Goal: Task Accomplishment & Management: Use online tool/utility

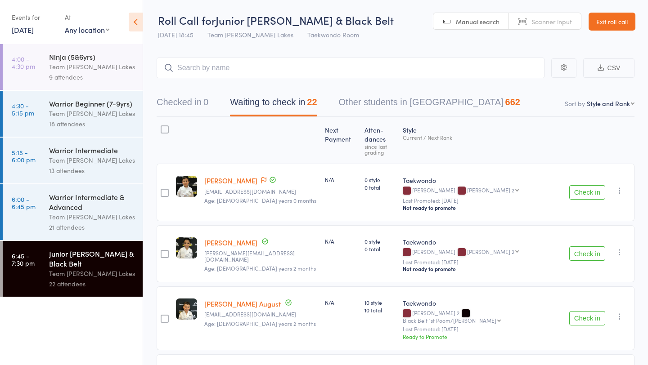
click at [588, 185] on button "Check in" at bounding box center [587, 192] width 36 height 14
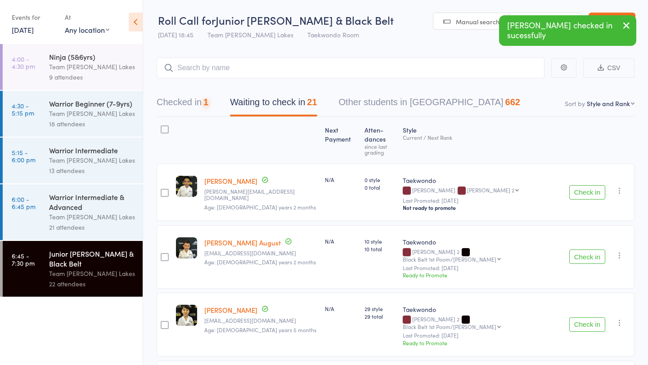
click at [588, 185] on button "Check in" at bounding box center [587, 192] width 36 height 14
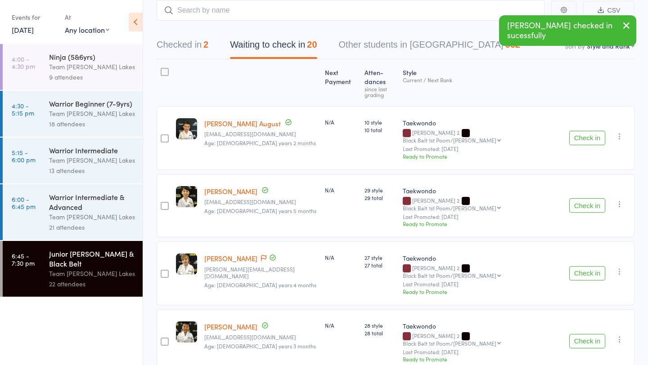
scroll to position [68, 0]
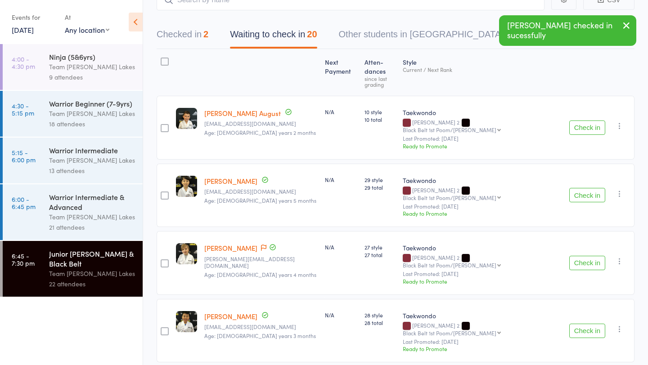
click at [586, 188] on button "Check in" at bounding box center [587, 195] width 36 height 14
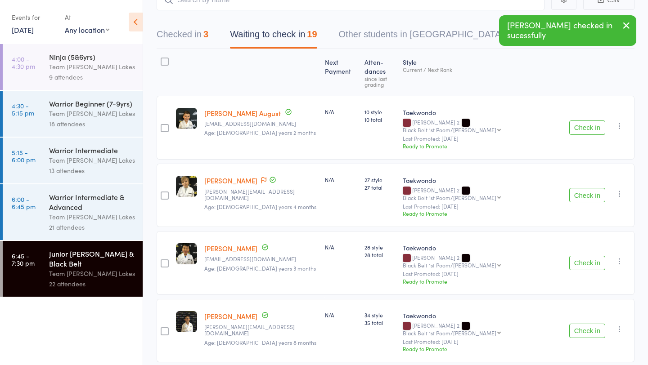
click at [578, 188] on button "Check in" at bounding box center [587, 195] width 36 height 14
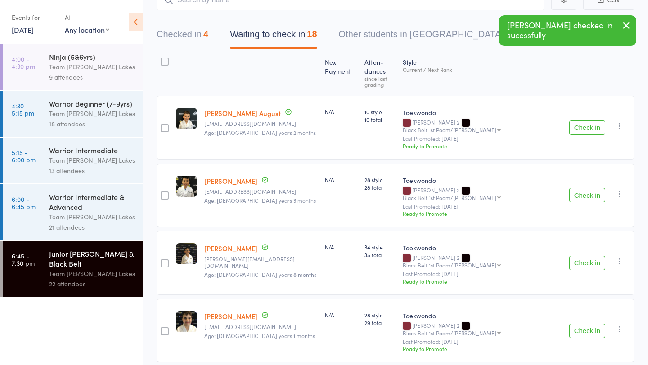
click at [582, 188] on button "Check in" at bounding box center [587, 195] width 36 height 14
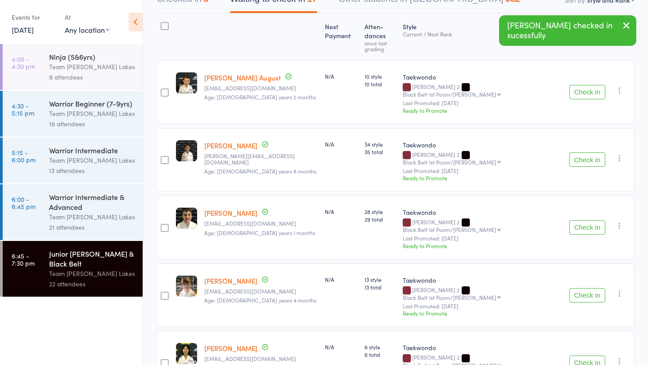
scroll to position [105, 0]
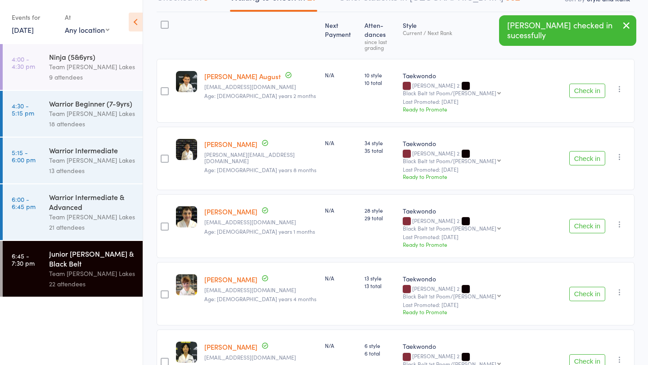
click at [583, 219] on button "Check in" at bounding box center [587, 226] width 36 height 14
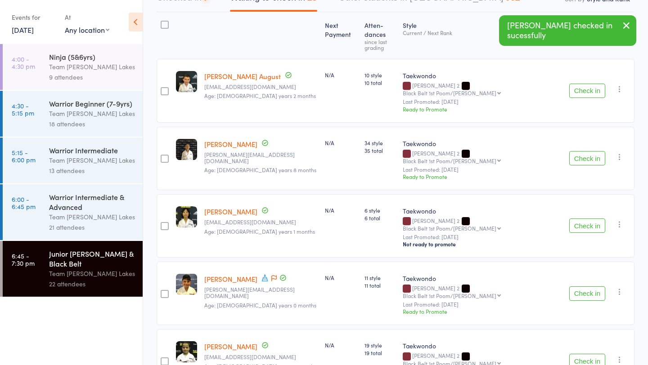
click at [583, 219] on button "Check in" at bounding box center [587, 226] width 36 height 14
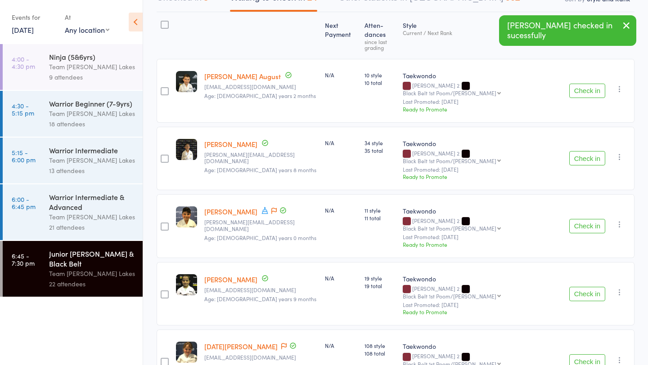
click at [583, 219] on button "Check in" at bounding box center [587, 226] width 36 height 14
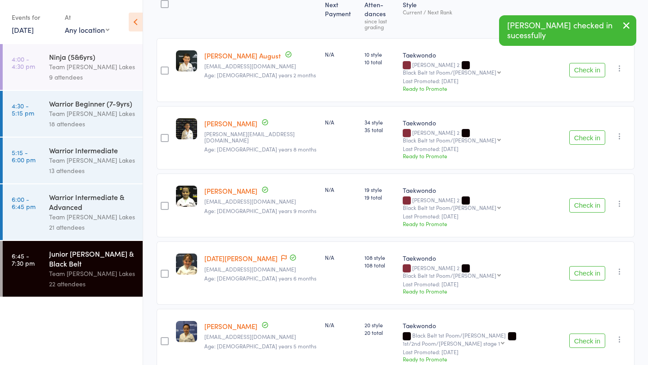
scroll to position [128, 0]
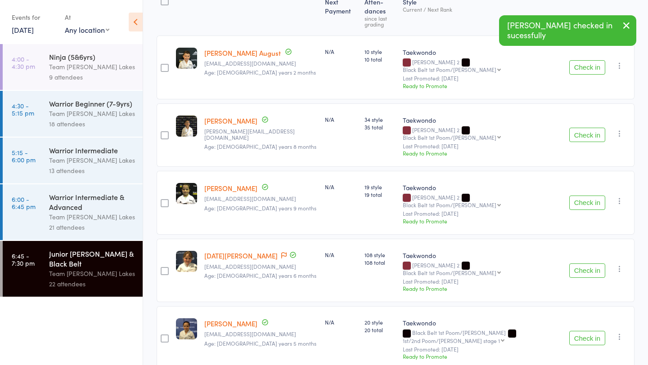
click at [580, 196] on button "Check in" at bounding box center [587, 203] width 36 height 14
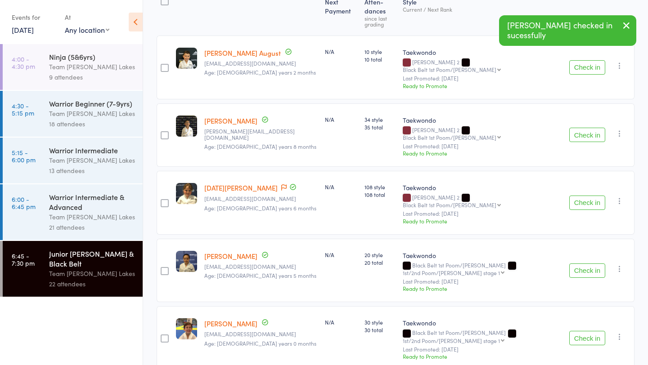
click at [580, 196] on button "Check in" at bounding box center [587, 203] width 36 height 14
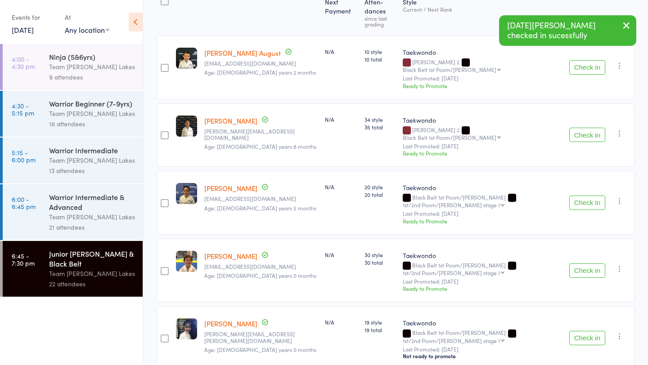
click at [581, 196] on button "Check in" at bounding box center [587, 203] width 36 height 14
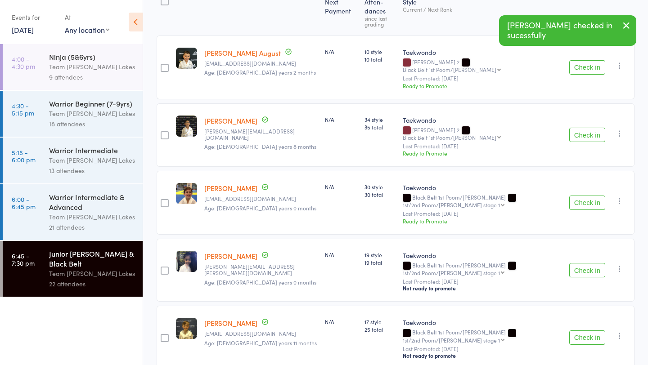
click at [581, 196] on button "Check in" at bounding box center [587, 203] width 36 height 14
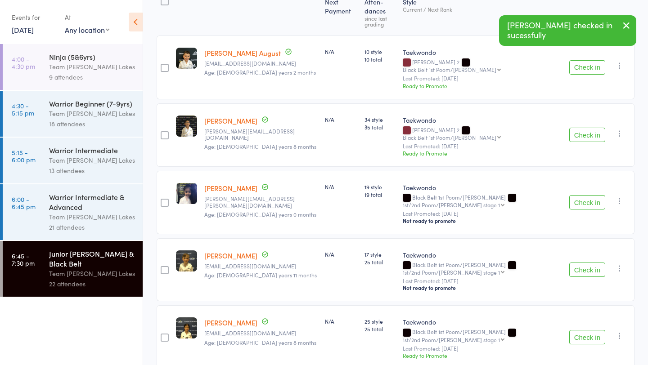
click at [581, 195] on button "Check in" at bounding box center [587, 202] width 36 height 14
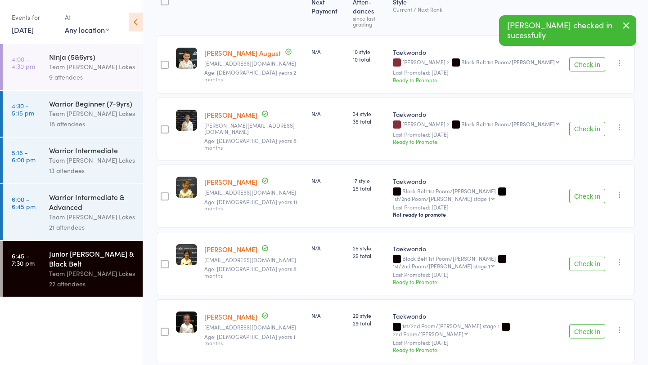
click at [581, 189] on button "Check in" at bounding box center [587, 196] width 36 height 14
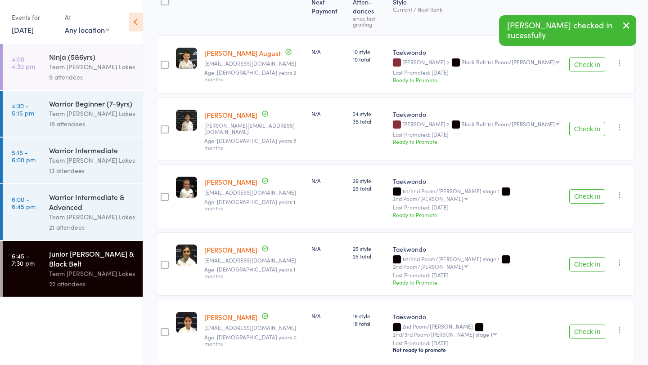
click at [581, 189] on button "Check in" at bounding box center [587, 196] width 36 height 14
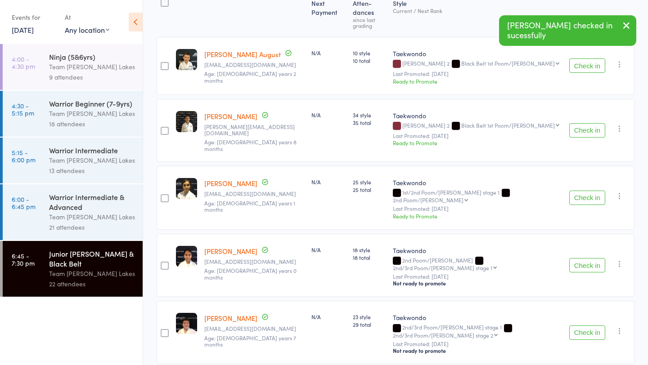
click at [581, 191] on button "Check in" at bounding box center [587, 198] width 36 height 14
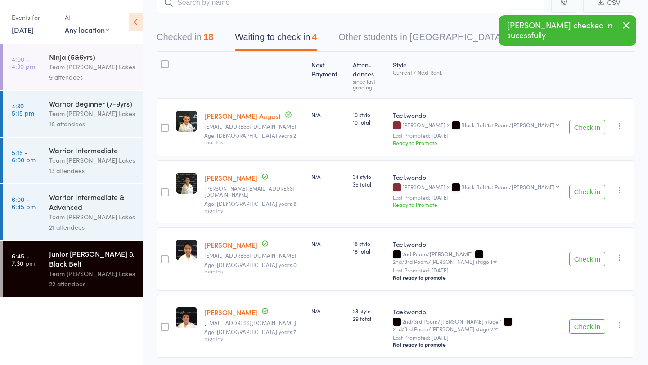
click at [586, 252] on button "Check in" at bounding box center [587, 259] width 36 height 14
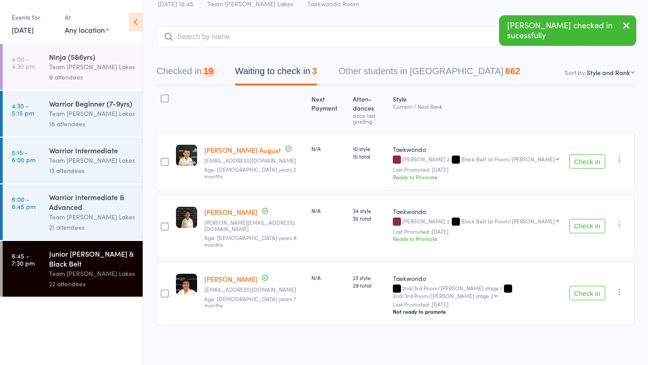
scroll to position [4, 0]
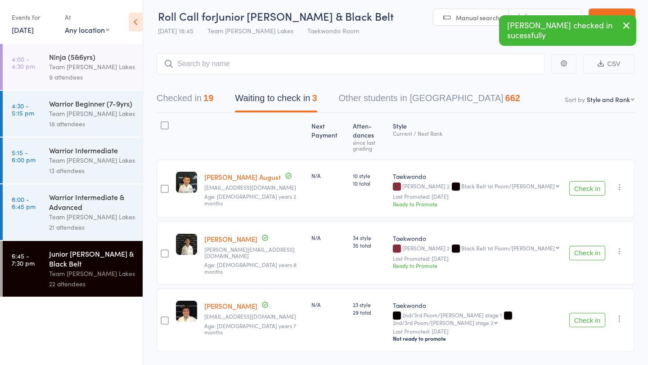
click at [583, 313] on button "Check in" at bounding box center [587, 320] width 36 height 14
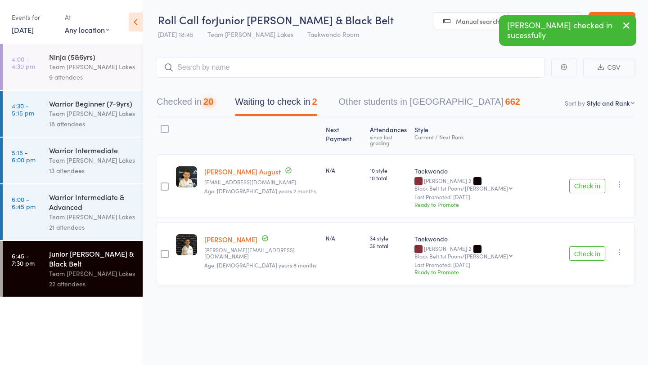
click at [168, 128] on div at bounding box center [165, 129] width 8 height 8
click at [162, 126] on input "checkbox" at bounding box center [162, 126] width 0 height 0
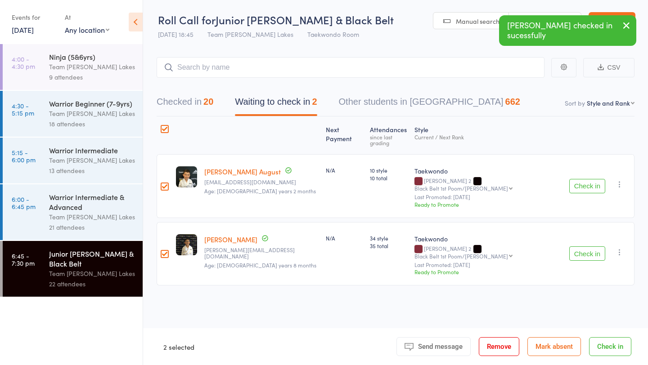
click at [549, 349] on button "Mark absent" at bounding box center [554, 346] width 54 height 19
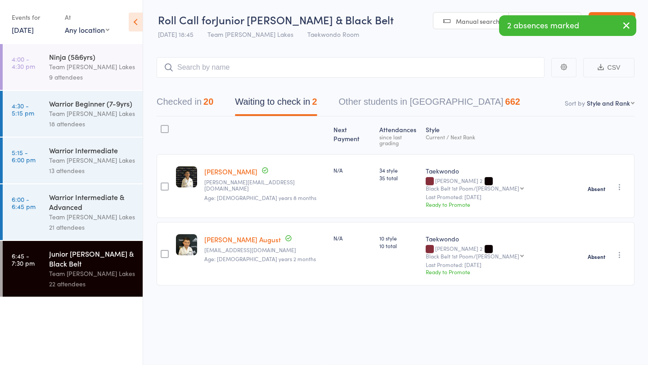
click at [67, 227] on div "21 attendees" at bounding box center [92, 227] width 86 height 10
